Goal: Task Accomplishment & Management: Check status

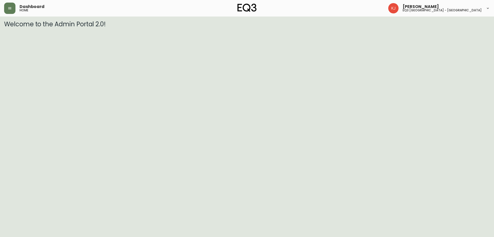
click at [16, 10] on div "Dashboard home" at bounding box center [85, 8] width 162 height 11
click at [11, 7] on icon "button" at bounding box center [9, 8] width 3 height 2
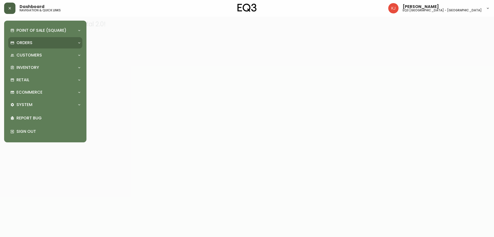
click at [29, 42] on p "Orders" at bounding box center [24, 43] width 16 height 6
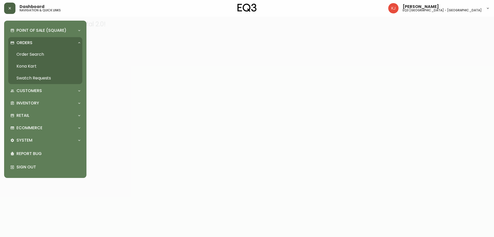
click at [27, 53] on link "Order Search" at bounding box center [45, 54] width 74 height 12
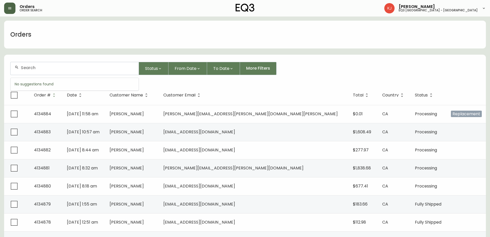
click at [71, 70] on input "text" at bounding box center [78, 67] width 114 height 5
type input "4134619"
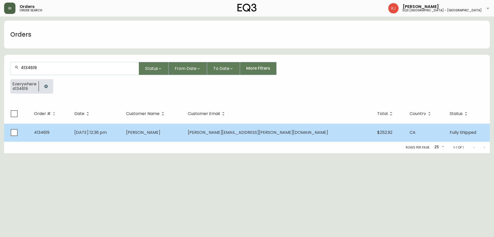
click at [107, 132] on span "Aug 12 2025, 12:36 pm" at bounding box center [90, 132] width 32 height 6
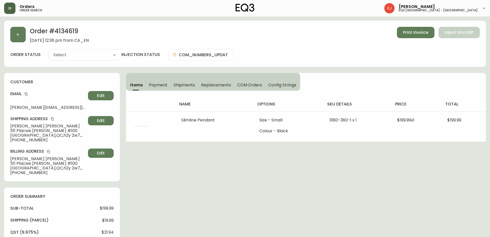
type input "Fully Shipped"
select select "FULLY_SHIPPED"
click at [409, 38] on div "Order # 4134619 August 12, 2025 at 12:36 pm from CA_EN Print Invoice Inject int…" at bounding box center [245, 35] width 470 height 16
click at [409, 36] on button "Print Invoice" at bounding box center [416, 32] width 38 height 11
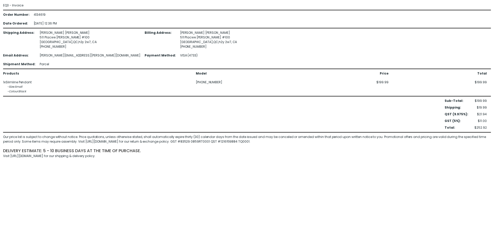
click at [422, 48] on div "Shipping Address : [PERSON_NAME] [STREET_ADDRESS][PERSON_NAME] [PHONE_NUMBER] B…" at bounding box center [247, 48] width 488 height 36
click at [35, 14] on div "4134619" at bounding box center [45, 14] width 23 height 5
copy div "4134619"
drag, startPoint x: 419, startPoint y: 48, endPoint x: 408, endPoint y: 51, distance: 11.7
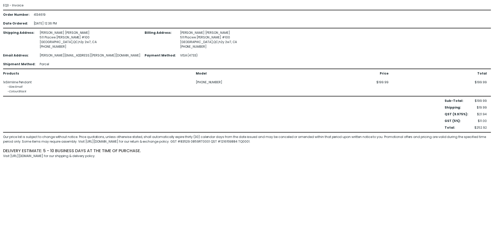
click at [419, 48] on div "Shipping Address : [PERSON_NAME] [STREET_ADDRESS][PERSON_NAME] [PHONE_NUMBER] B…" at bounding box center [247, 48] width 488 height 36
drag, startPoint x: 62, startPoint y: 47, endPoint x: 41, endPoint y: 47, distance: 21.1
click at [41, 47] on div "[PHONE_NUMBER]" at bounding box center [90, 46] width 101 height 5
copy div "[PHONE_NUMBER]"
click at [42, 32] on div "[PERSON_NAME] [STREET_ADDRESS][PERSON_NAME] [PHONE_NUMBER]" at bounding box center [90, 39] width 101 height 19
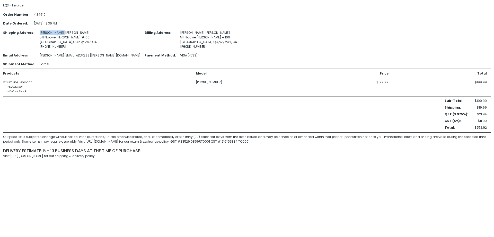
click at [42, 32] on div "[PERSON_NAME] [STREET_ADDRESS][PERSON_NAME] [PHONE_NUMBER]" at bounding box center [90, 39] width 101 height 19
copy div "[PERSON_NAME]"
click at [49, 34] on div "[PERSON_NAME] [STREET_ADDRESS][PERSON_NAME] [PHONE_NUMBER]" at bounding box center [90, 39] width 101 height 19
click at [53, 33] on div "[PERSON_NAME] [STREET_ADDRESS][PERSON_NAME] [PHONE_NUMBER]" at bounding box center [90, 39] width 101 height 19
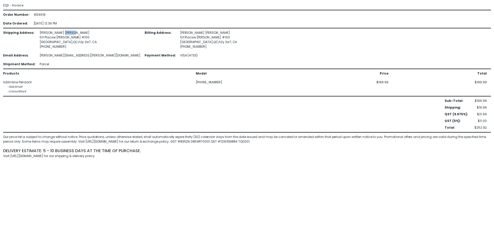
copy div "[PERSON_NAME]"
drag, startPoint x: 36, startPoint y: 37, endPoint x: 74, endPoint y: 37, distance: 38.1
click at [74, 37] on div "Shipping Address : [PERSON_NAME] [STREET_ADDRESS][PERSON_NAME] [PHONE_NUMBER] B…" at bounding box center [247, 48] width 488 height 36
copy div "511 Placwe [PERSON_NAME] #100"
click at [64, 46] on div "[PHONE_NUMBER]" at bounding box center [90, 46] width 101 height 5
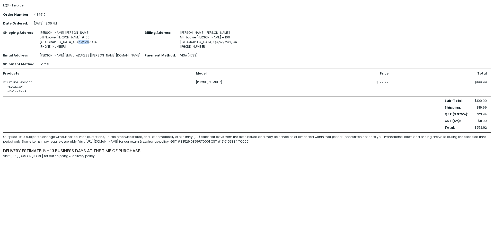
drag, startPoint x: 69, startPoint y: 41, endPoint x: 58, endPoint y: 41, distance: 10.8
click at [58, 41] on div "[PERSON_NAME] [STREET_ADDRESS][PERSON_NAME] [PHONE_NUMBER]" at bounding box center [90, 39] width 101 height 19
copy div "h2y 2w"
drag, startPoint x: 35, startPoint y: 55, endPoint x: 79, endPoint y: 57, distance: 43.6
click at [79, 57] on div "Shipping Address : [PERSON_NAME] [STREET_ADDRESS][PERSON_NAME] [PHONE_NUMBER] B…" at bounding box center [247, 48] width 488 height 36
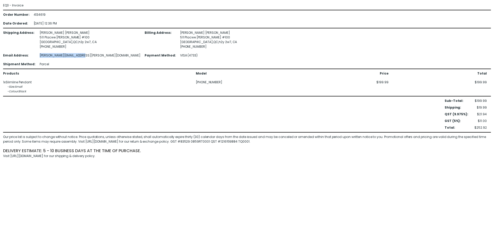
copy div "[PERSON_NAME][EMAIL_ADDRESS][PERSON_NAME][DOMAIN_NAME]"
click at [49, 76] on div "Products Model Price Total 1 x Slimline Pendant - Size : Small - Colour : Black…" at bounding box center [245, 82] width 484 height 23
drag, startPoint x: 204, startPoint y: 84, endPoint x: 229, endPoint y: 80, distance: 25.0
click at [229, 80] on div "Products Model Price Total 1 x Slimline Pendant - Size : Small - Colour : Black…" at bounding box center [245, 82] width 484 height 23
click at [228, 81] on div "[PHONE_NUMBER]" at bounding box center [243, 82] width 94 height 5
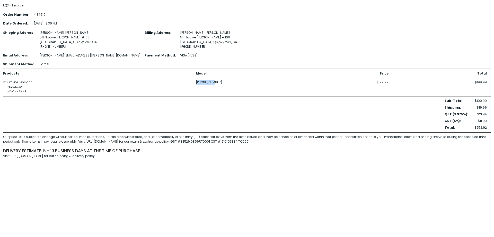
drag, startPoint x: 194, startPoint y: 83, endPoint x: 216, endPoint y: 84, distance: 21.9
click at [216, 84] on div "Products Model Price Total 1 x Slimline Pendant - Size : Small - Colour : Black…" at bounding box center [245, 82] width 484 height 23
copy div "[PHONE_NUMBER]"
drag, startPoint x: 64, startPoint y: 73, endPoint x: 70, endPoint y: 74, distance: 5.6
click at [64, 73] on div "Products" at bounding box center [97, 73] width 189 height 5
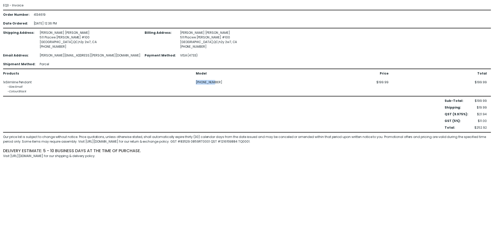
drag, startPoint x: 217, startPoint y: 83, endPoint x: 196, endPoint y: 83, distance: 20.9
click at [196, 83] on div "[PHONE_NUMBER]" at bounding box center [243, 82] width 94 height 5
copy div "[PHONE_NUMBER]"
